Goal: Information Seeking & Learning: Learn about a topic

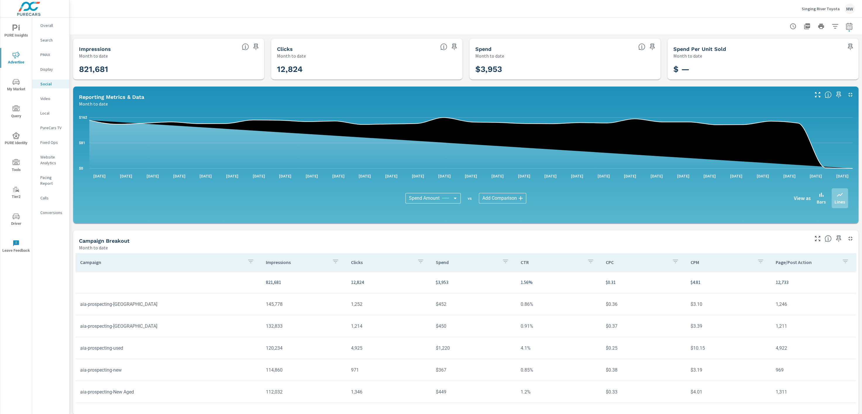
click at [15, 226] on span "Driver" at bounding box center [16, 220] width 28 height 14
click at [13, 222] on span "Driver" at bounding box center [16, 220] width 28 height 14
click at [12, 230] on div "PURE Insights Advertise My Market Query PURE Identity Tools Tier2 Driver Leave …" at bounding box center [16, 139] width 32 height 242
click at [20, 220] on span "Driver" at bounding box center [16, 220] width 28 height 14
click at [15, 220] on span "Driver" at bounding box center [16, 220] width 28 height 14
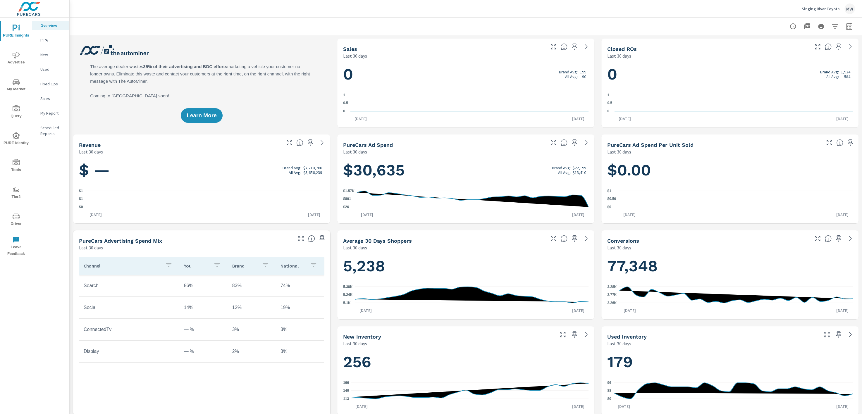
click at [20, 80] on span "My Market" at bounding box center [16, 85] width 28 height 14
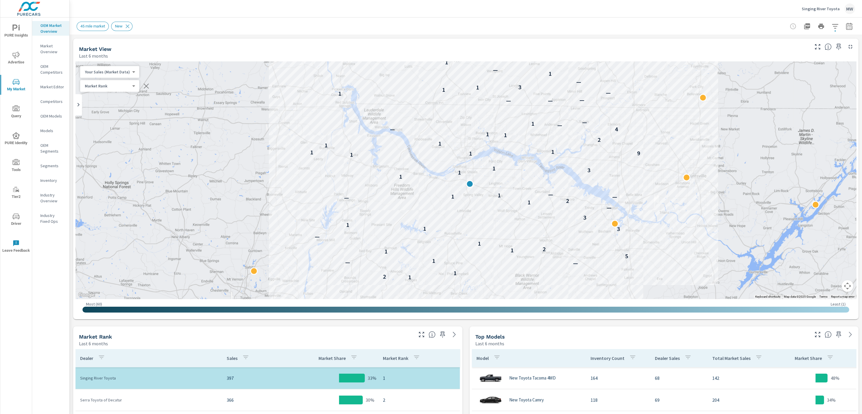
click at [50, 50] on p "Market Overview" at bounding box center [52, 49] width 24 height 12
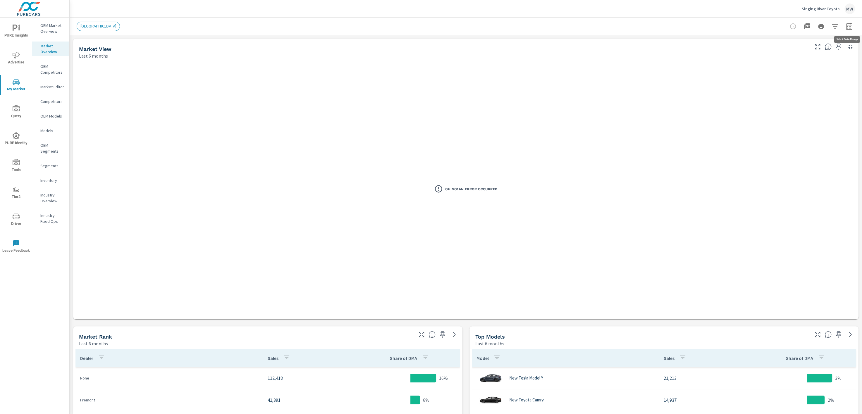
click at [847, 24] on icon "button" at bounding box center [849, 26] width 6 height 7
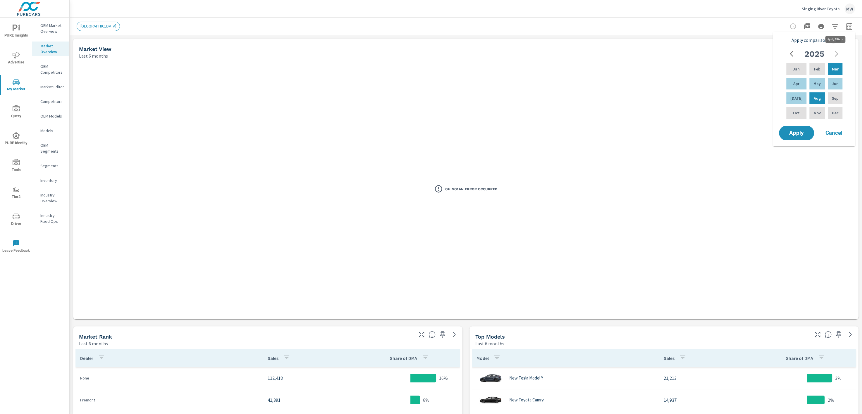
click at [834, 25] on icon "button" at bounding box center [834, 26] width 7 height 7
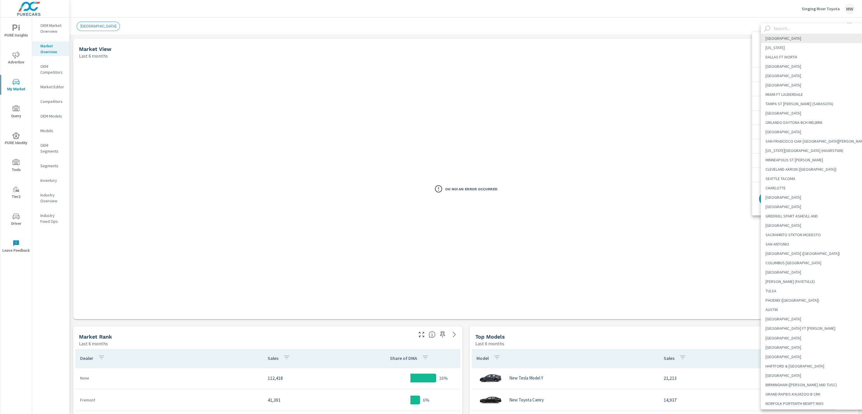
click at [827, 51] on body "PURE Insights Advertise My Market Query PURE Identity Tools Tier2 Driver Leave …" at bounding box center [431, 207] width 862 height 414
click at [755, 52] on div at bounding box center [431, 207] width 862 height 414
click at [826, 48] on body "PURE Insights Advertise My Market Query PURE Identity Tools Tier2 Driver Leave …" at bounding box center [431, 207] width 862 height 414
click at [781, 30] on input "text" at bounding box center [821, 28] width 100 height 10
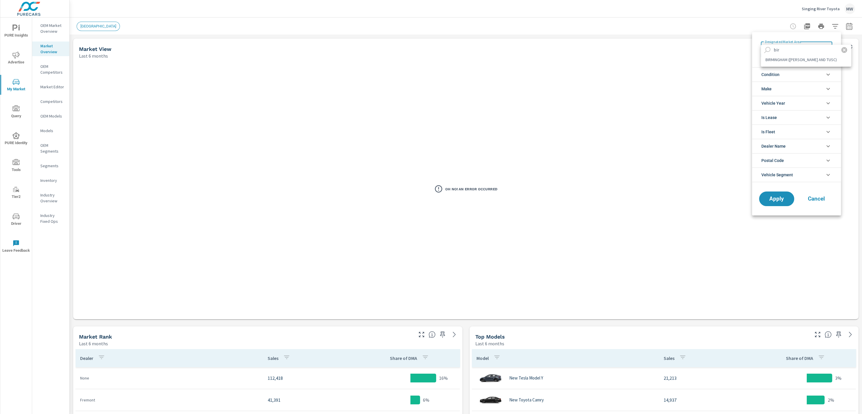
type input "bir"
click at [792, 61] on li "BIRMINGHAM ([PERSON_NAME] AND TUSC)" at bounding box center [805, 59] width 90 height 9
type Area "BIRMINGHAM ([PERSON_NAME] AND TUSC)"
click at [788, 195] on button "Apply" at bounding box center [776, 198] width 36 height 15
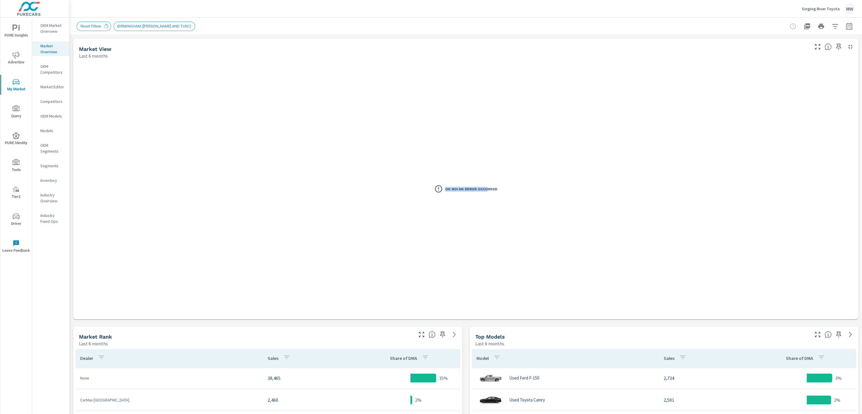
drag, startPoint x: 444, startPoint y: 188, endPoint x: 488, endPoint y: 189, distance: 43.9
click at [488, 189] on div "Oh No! An Error Occurred" at bounding box center [465, 190] width 63 height 12
click at [484, 189] on h3 "Oh No! An Error Occurred" at bounding box center [471, 189] width 52 height 5
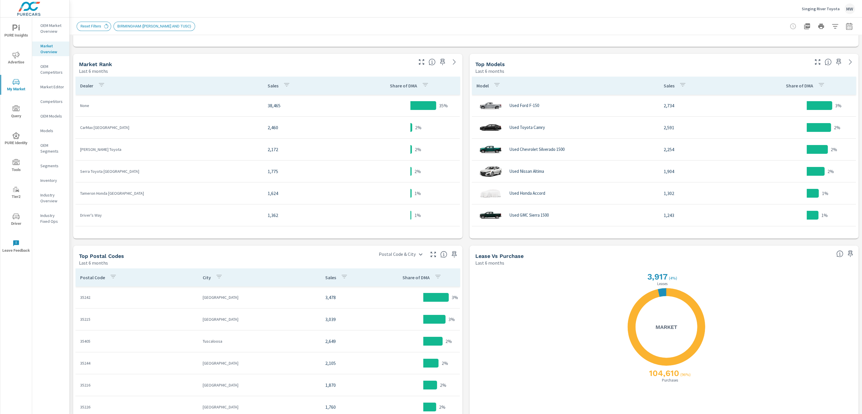
scroll to position [268, 0]
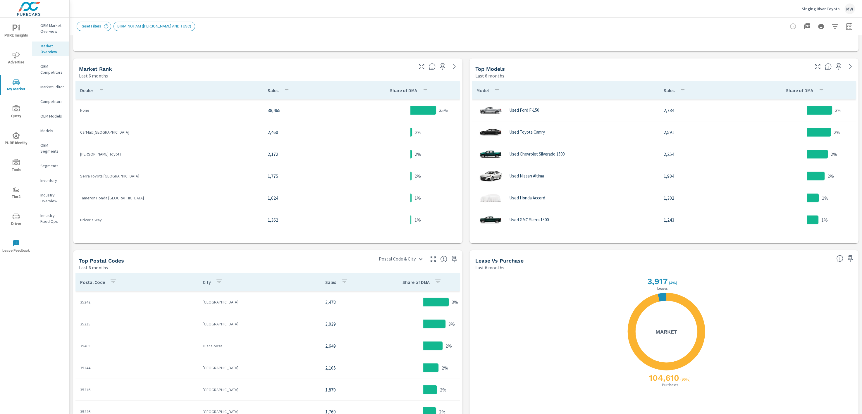
click at [46, 181] on p "Inventory" at bounding box center [52, 180] width 24 height 6
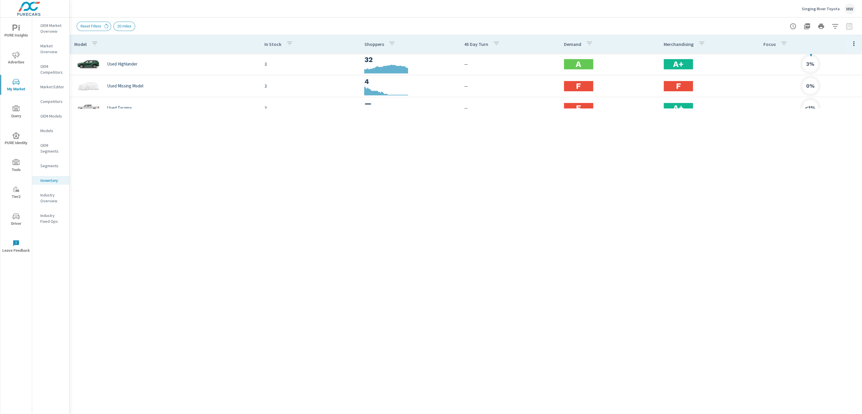
scroll to position [415, 0]
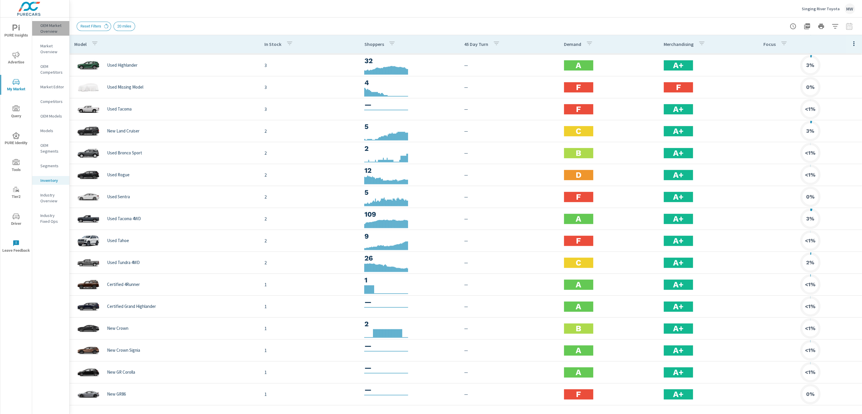
click at [52, 26] on p "OEM Market Overview" at bounding box center [52, 29] width 24 height 12
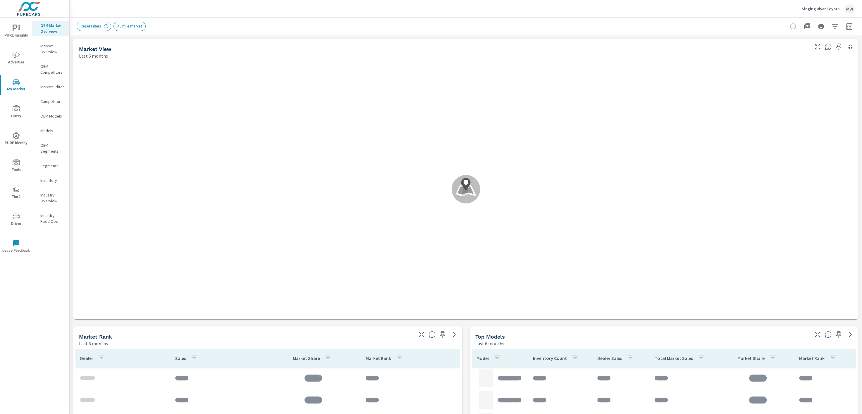
click at [50, 48] on p "Market Overview" at bounding box center [52, 49] width 24 height 12
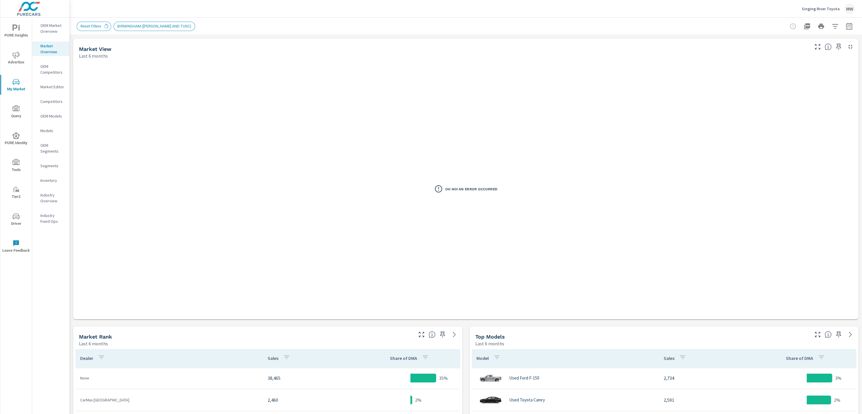
click at [53, 30] on p "OEM Market Overview" at bounding box center [52, 29] width 24 height 12
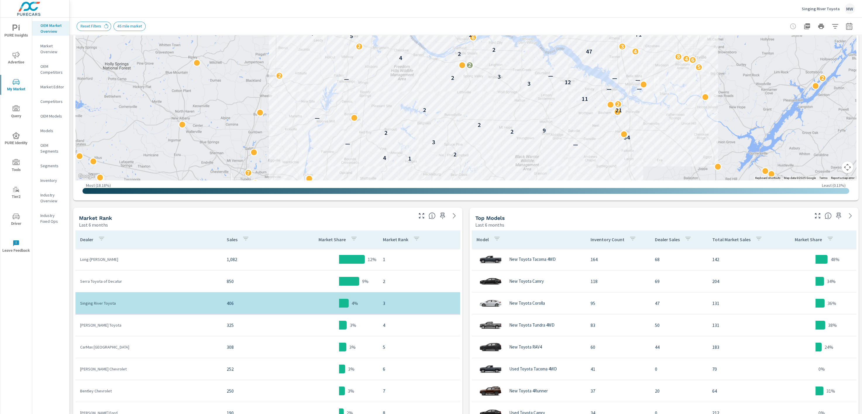
scroll to position [121, 0]
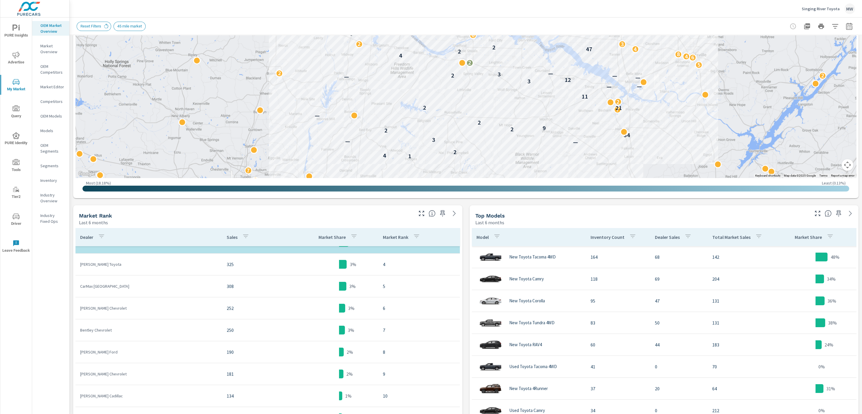
scroll to position [41, 0]
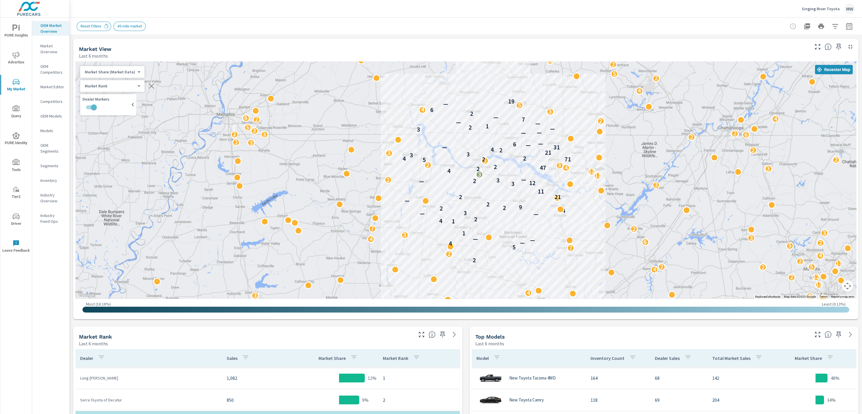
drag, startPoint x: 630, startPoint y: 277, endPoint x: 542, endPoint y: 211, distance: 109.7
click at [542, 211] on div "10 10 5 12 4 5 5 3 5 4 9 2 2 2 2 3 8 3 4 13 2 12 4 2 2 5 17 2 2 4 2 7 5 5 4 2 —…" at bounding box center [708, 301] width 655 height 368
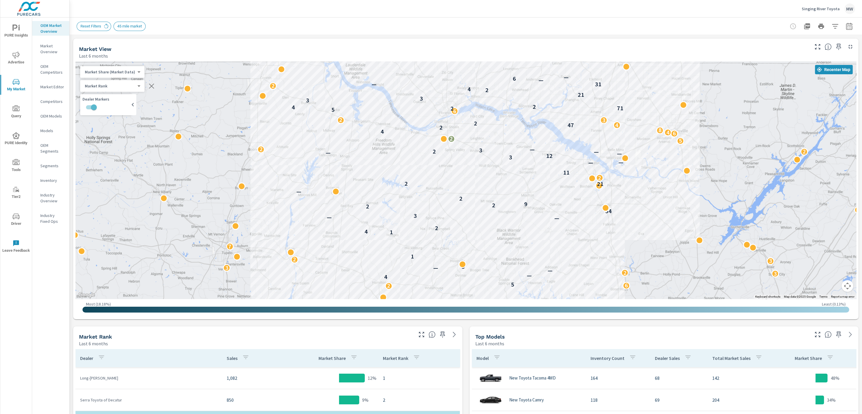
drag, startPoint x: 520, startPoint y: 196, endPoint x: 567, endPoint y: 139, distance: 73.7
click at [567, 139] on div "2 6 2 3 2 10 7 2 2 3 2 2 3 2 5 11 2 6 3 2 6 5 4 4 — 3 2 — — 3 3 3 3 2 1 3 7 1 4…" at bounding box center [838, 308] width 655 height 368
click at [22, 220] on span "Driver" at bounding box center [16, 220] width 28 height 14
